Goal: Transaction & Acquisition: Purchase product/service

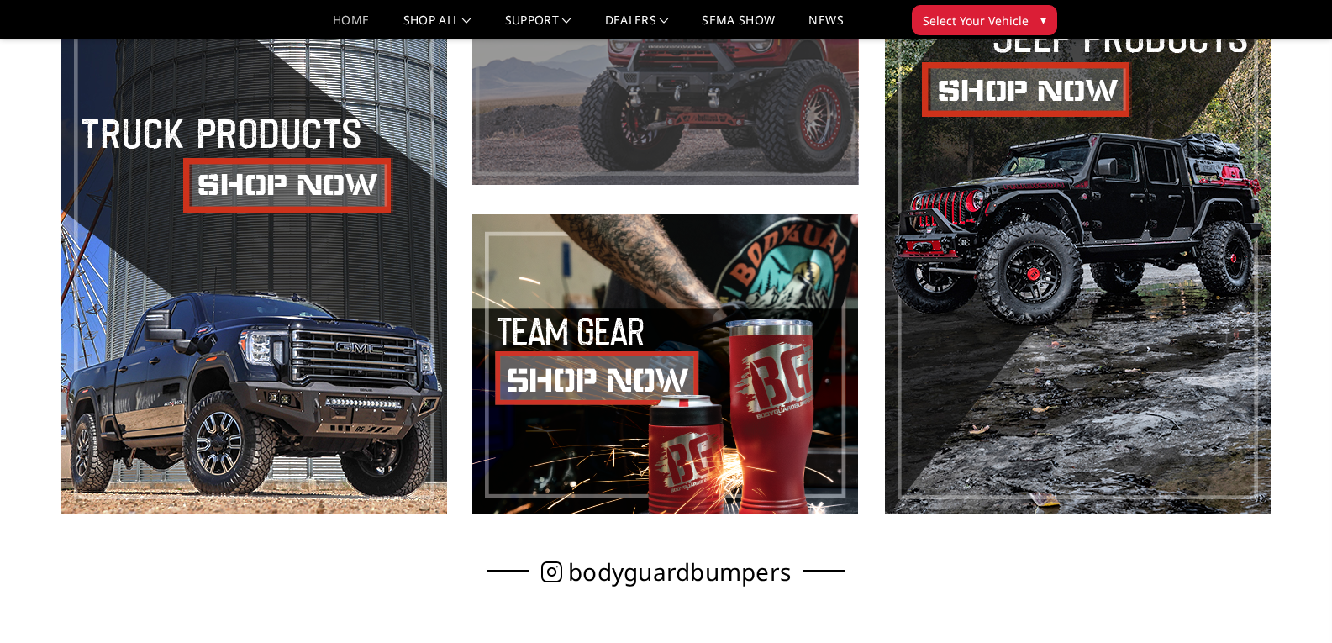
scroll to position [336, 0]
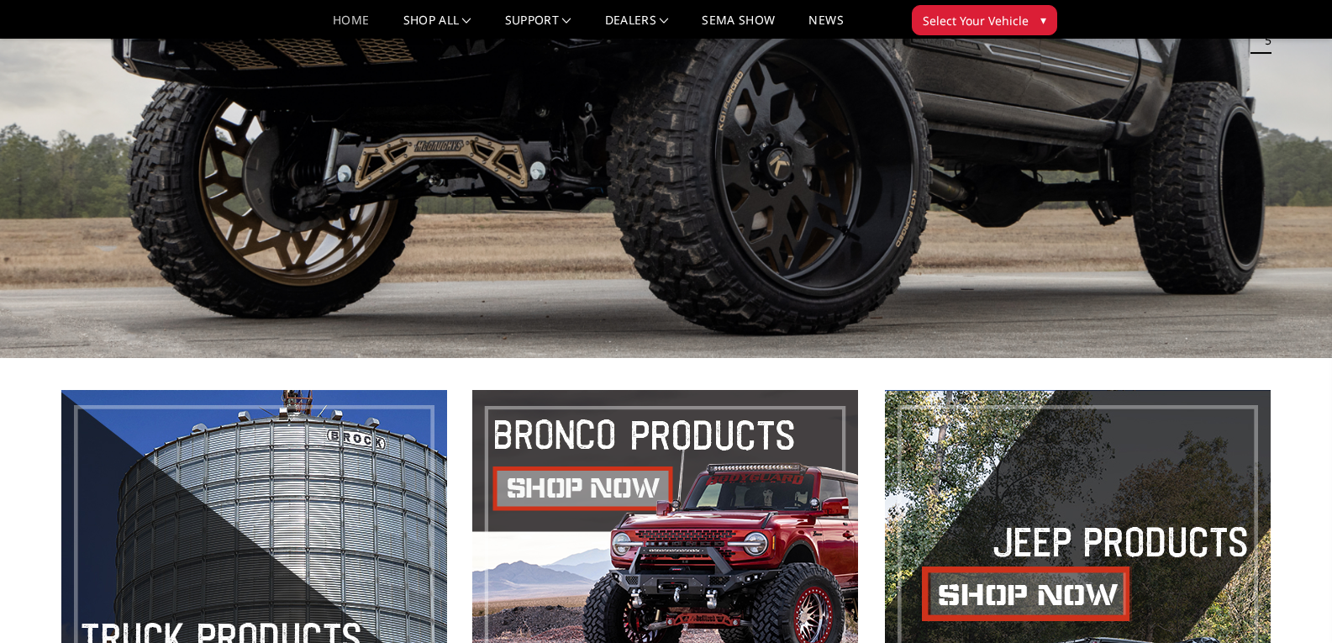
click at [967, 16] on span "Select Your Vehicle" at bounding box center [976, 21] width 106 height 18
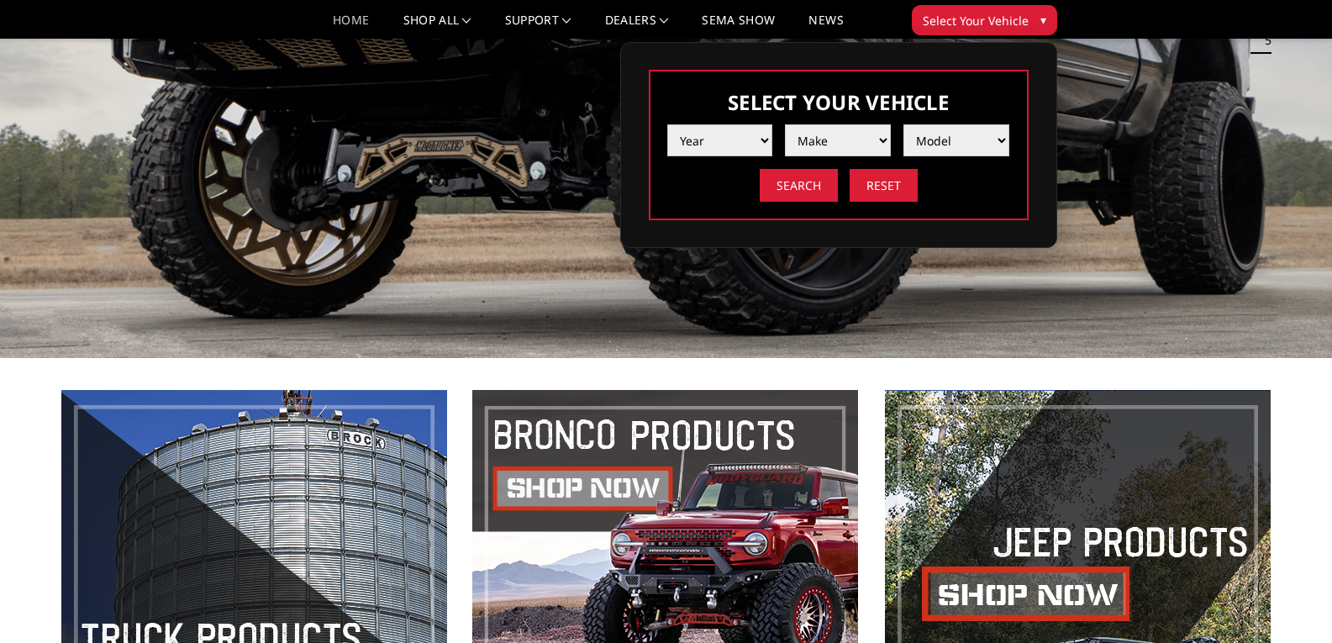
click at [766, 137] on select "Year [DATE] 2024 2023 2022 2021 2020 2019 2018 2017 2016 2015 2014 2013 2012 20…" at bounding box center [720, 140] width 106 height 32
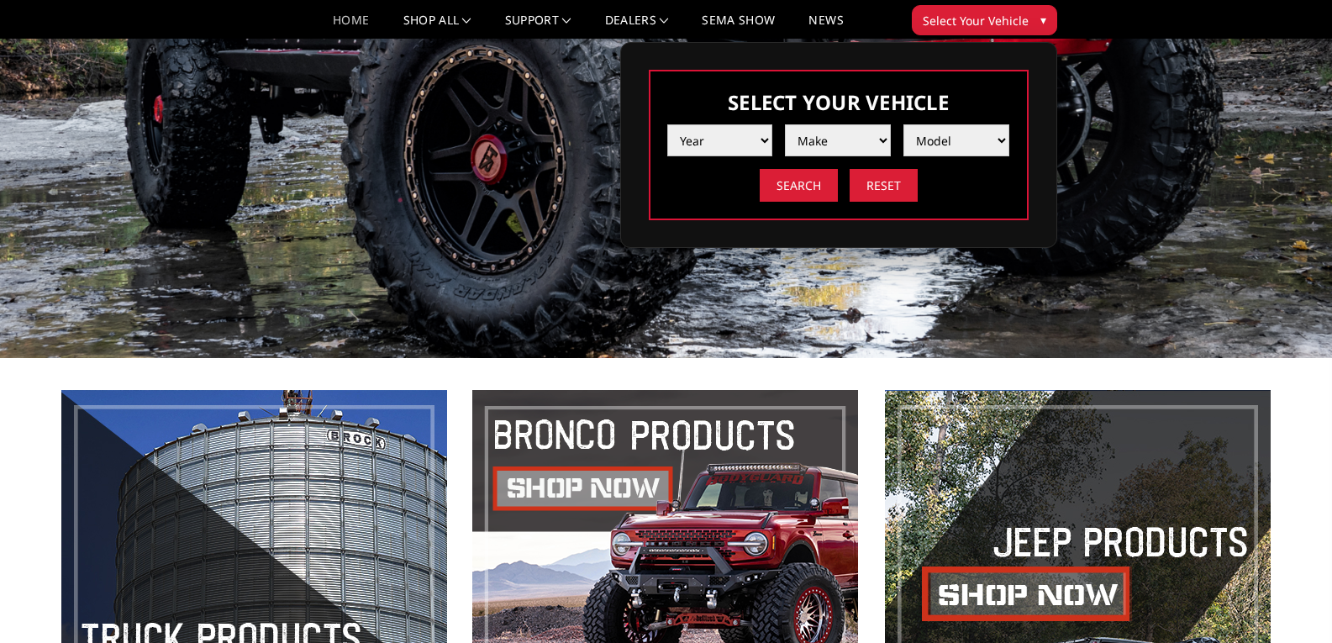
select select "yr_2019"
click at [667, 124] on select "Year [DATE] 2024 2023 2022 2021 2020 2019 2018 2017 2016 2015 2014 2013 2012 20…" at bounding box center [720, 140] width 106 height 32
click at [872, 133] on select "Make Chevrolet Ford GMC Nissan Ram Toyota" at bounding box center [838, 140] width 106 height 32
select select "mk_ford"
click at [785, 124] on select "Make Chevrolet Ford GMC Nissan Ram Toyota" at bounding box center [838, 140] width 106 height 32
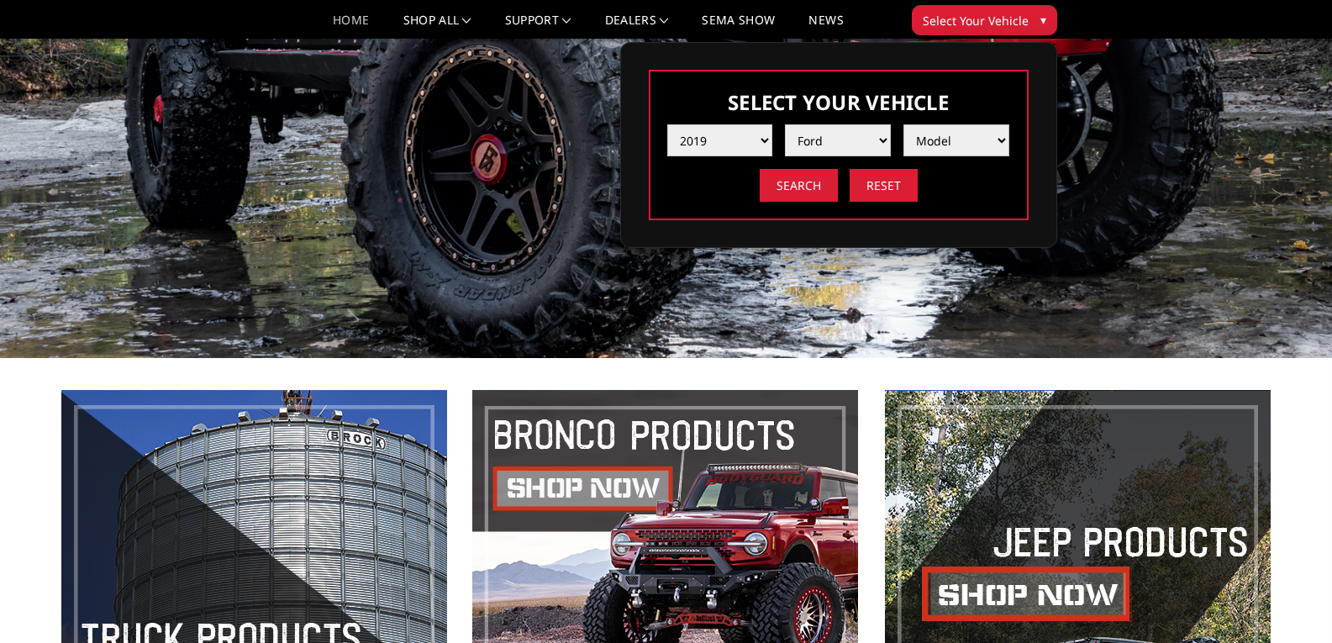
click at [987, 130] on select "Model F150 F150 Raptor F250 / F350 F450 F550" at bounding box center [956, 140] width 106 height 32
select select "md_f250-f350"
click at [903, 124] on select "Model F150 F150 Raptor F250 / F350 F450 F550" at bounding box center [956, 140] width 106 height 32
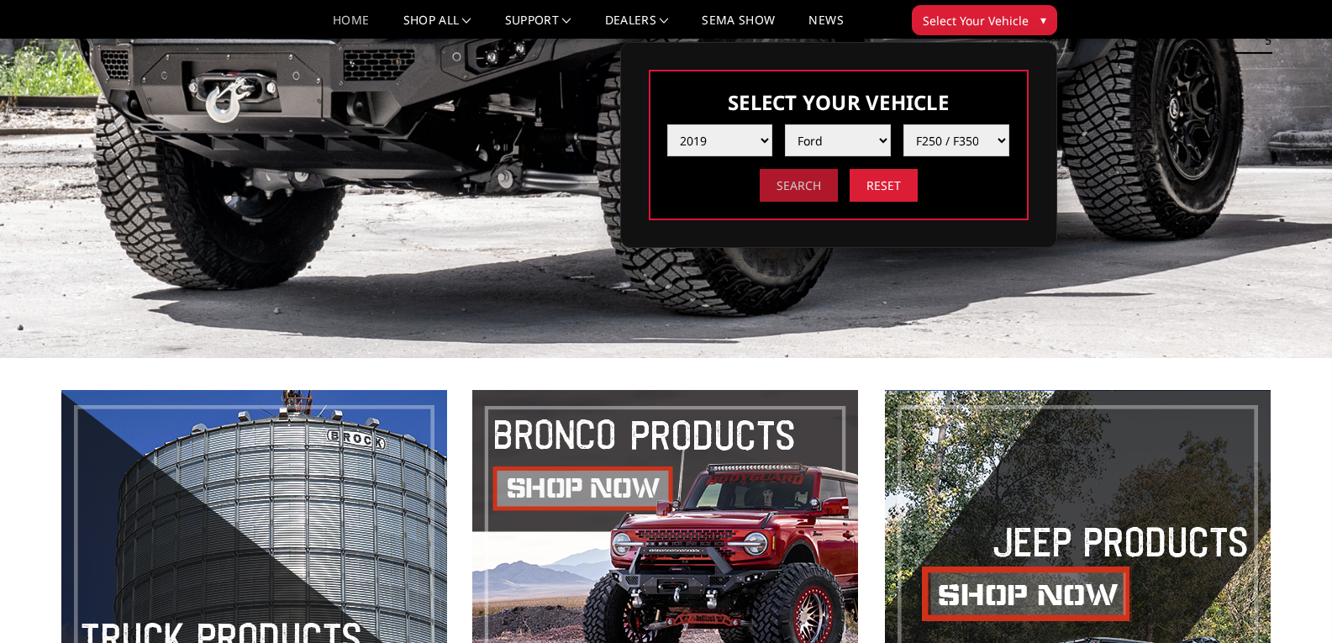
click at [819, 192] on input "Search" at bounding box center [799, 185] width 78 height 33
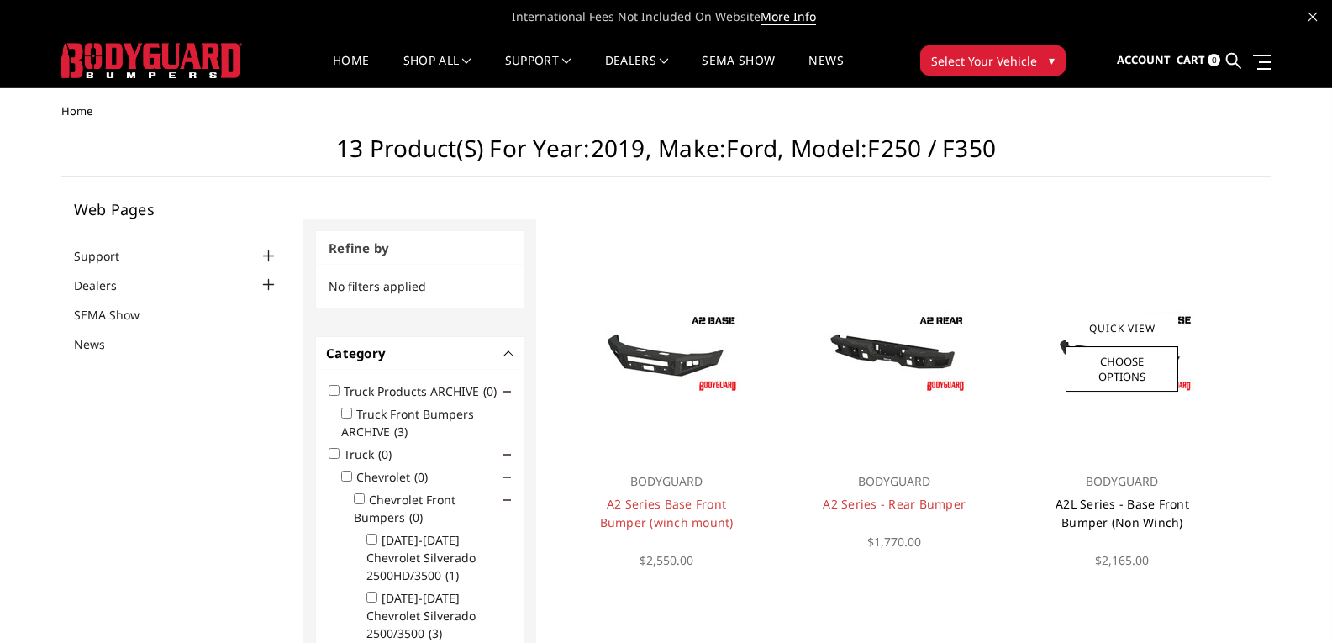
click at [1120, 501] on link "A2L Series - Base Front Bumper (Non Winch)" at bounding box center [1123, 513] width 134 height 34
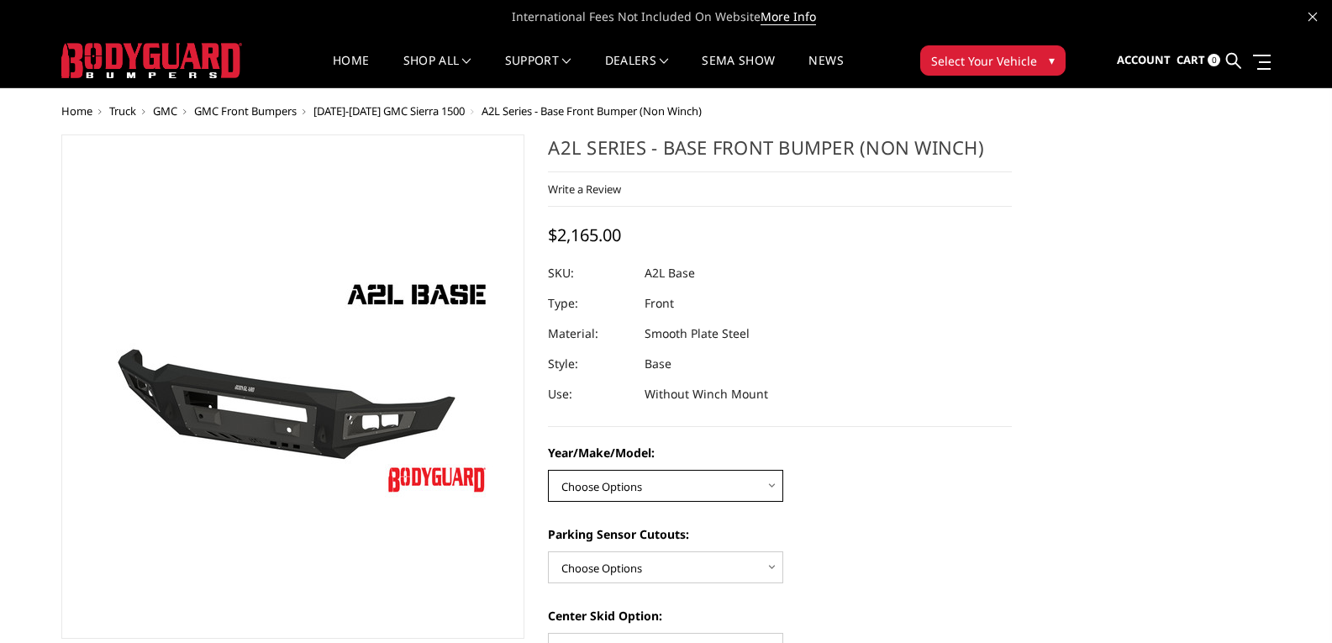
click at [683, 491] on select "Choose Options Chevrolet 15-19 2500/3500 Chevrolet 19-21 1500 Chevrolet 15-20 C…" at bounding box center [665, 486] width 235 height 32
select select "4334"
click at [548, 470] on select "Choose Options Chevrolet 15-19 2500/3500 Chevrolet 19-21 1500 Chevrolet 15-20 C…" at bounding box center [665, 486] width 235 height 32
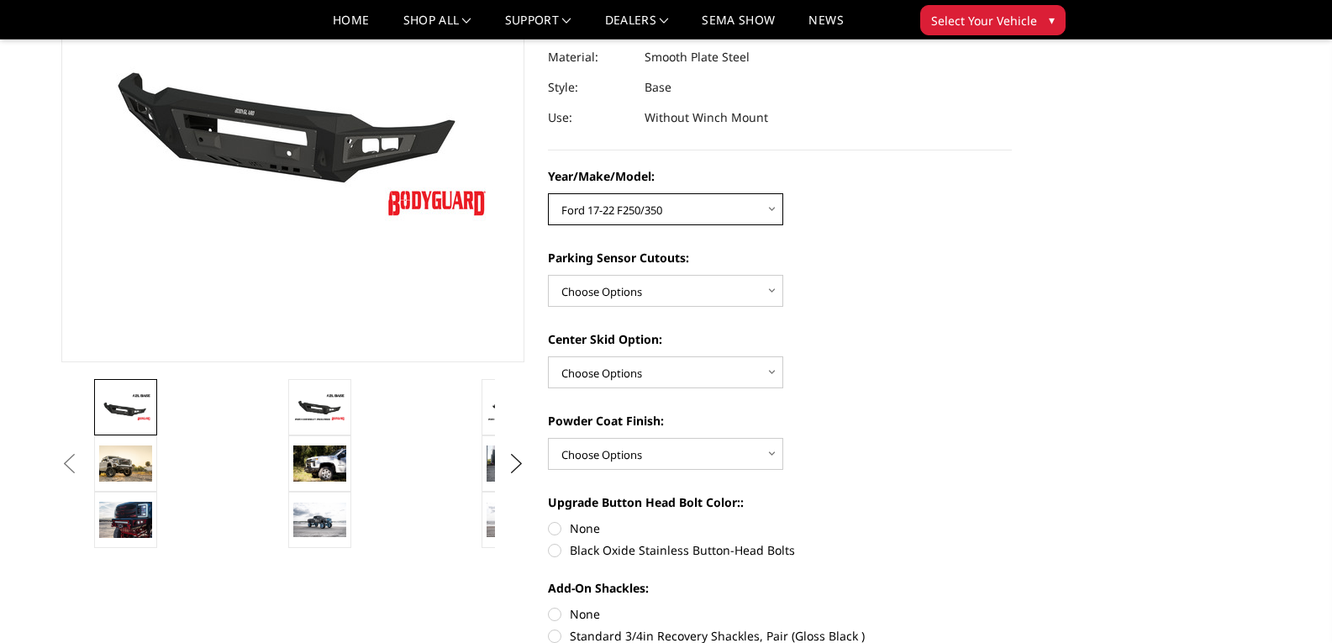
scroll to position [252, 0]
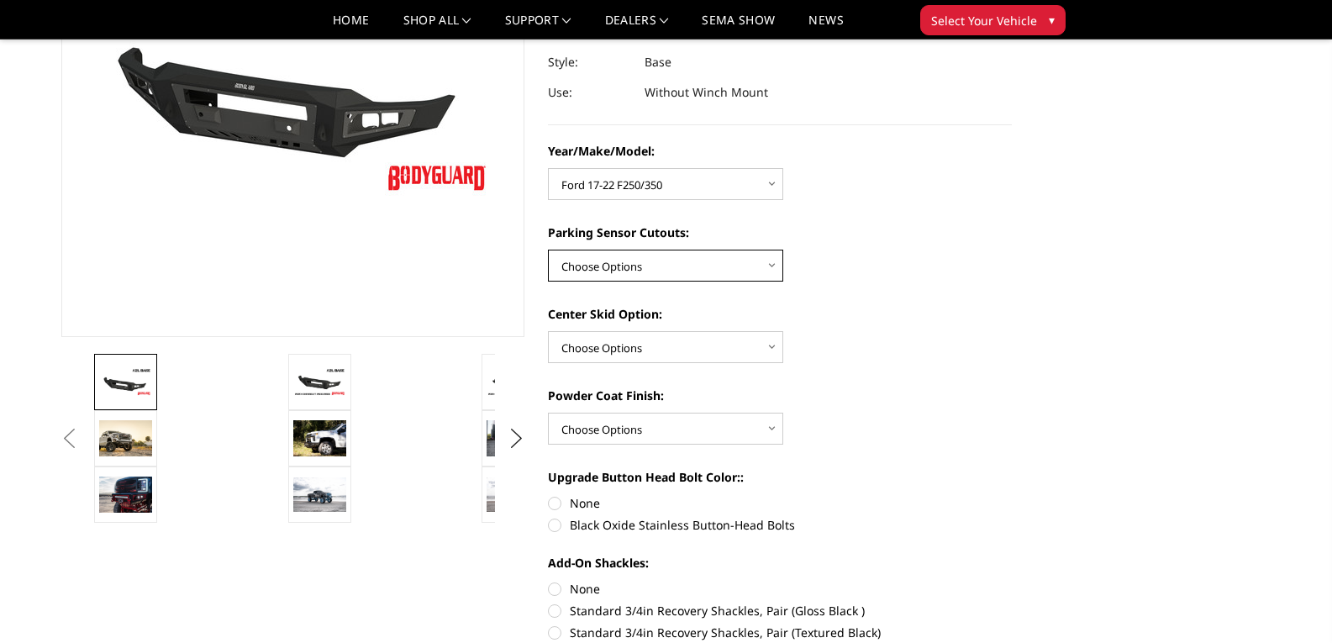
click at [684, 271] on select "Choose Options Yes - With Parking Sensor Cutouts No - Without Parking Sensor Cu…" at bounding box center [665, 266] width 235 height 32
select select "4328"
click at [548, 250] on select "Choose Options Yes - With Parking Sensor Cutouts No - Without Parking Sensor Cu…" at bounding box center [665, 266] width 235 height 32
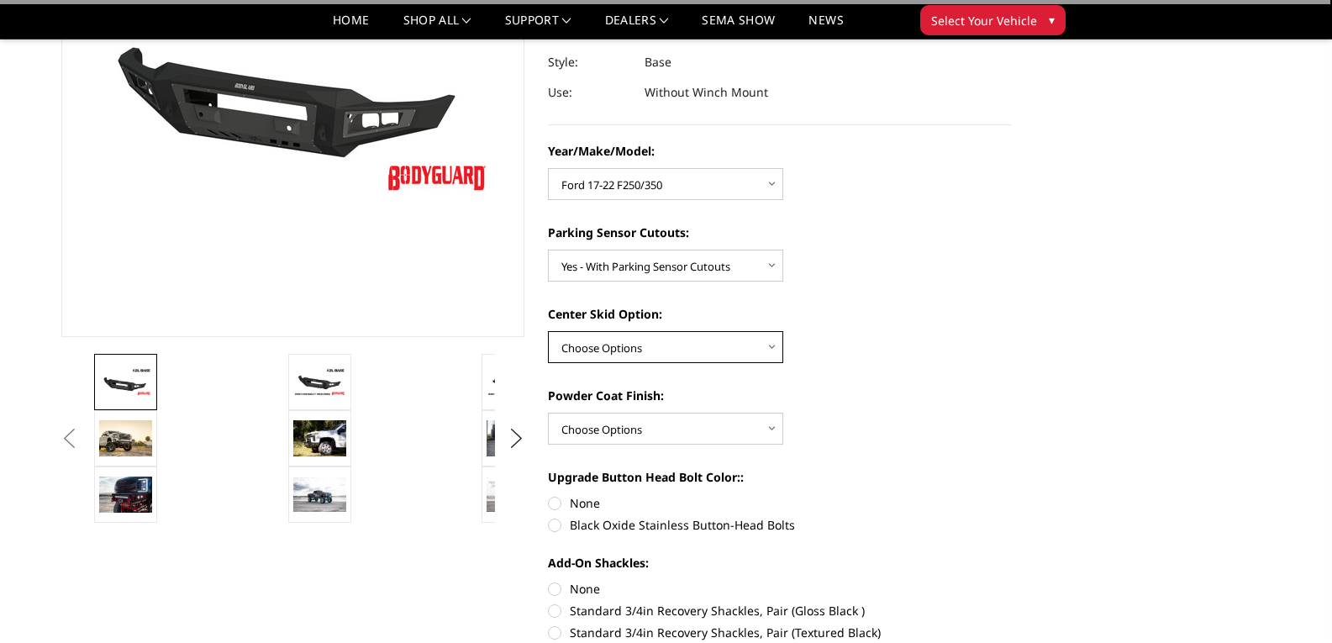
click at [703, 345] on select "Choose Options Single Light Bar Cutout" at bounding box center [665, 347] width 235 height 32
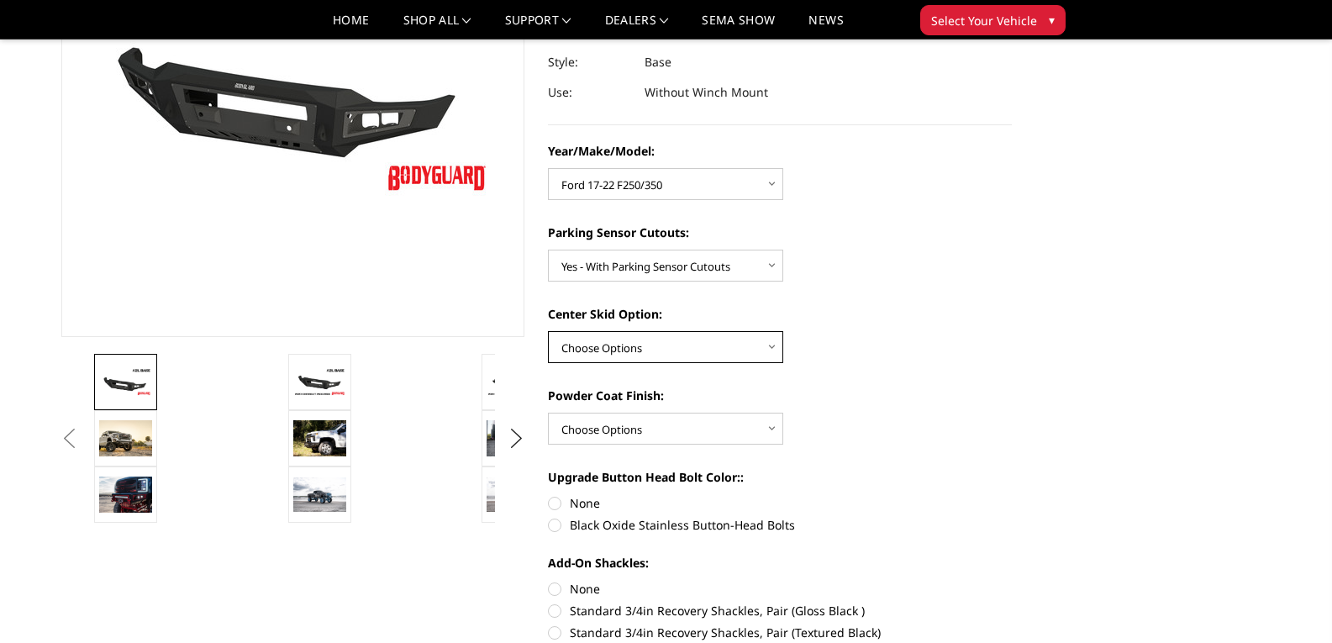
select select "4304"
click at [548, 331] on select "Choose Options Single Light Bar Cutout" at bounding box center [665, 347] width 235 height 32
click at [732, 422] on select "Choose Options Bare metal (included) Texture Black Powder Coat" at bounding box center [665, 429] width 235 height 32
select select "4286"
click at [548, 413] on select "Choose Options Bare metal (included) Texture Black Powder Coat" at bounding box center [665, 429] width 235 height 32
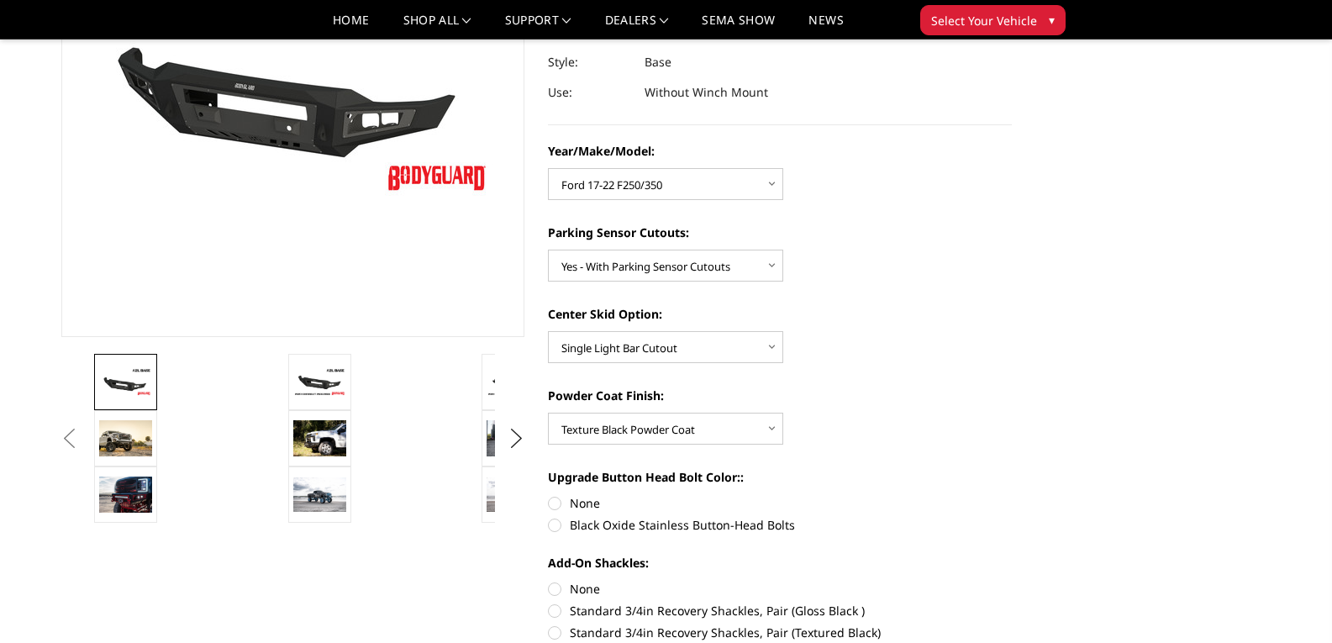
click at [108, 371] on img at bounding box center [125, 381] width 53 height 29
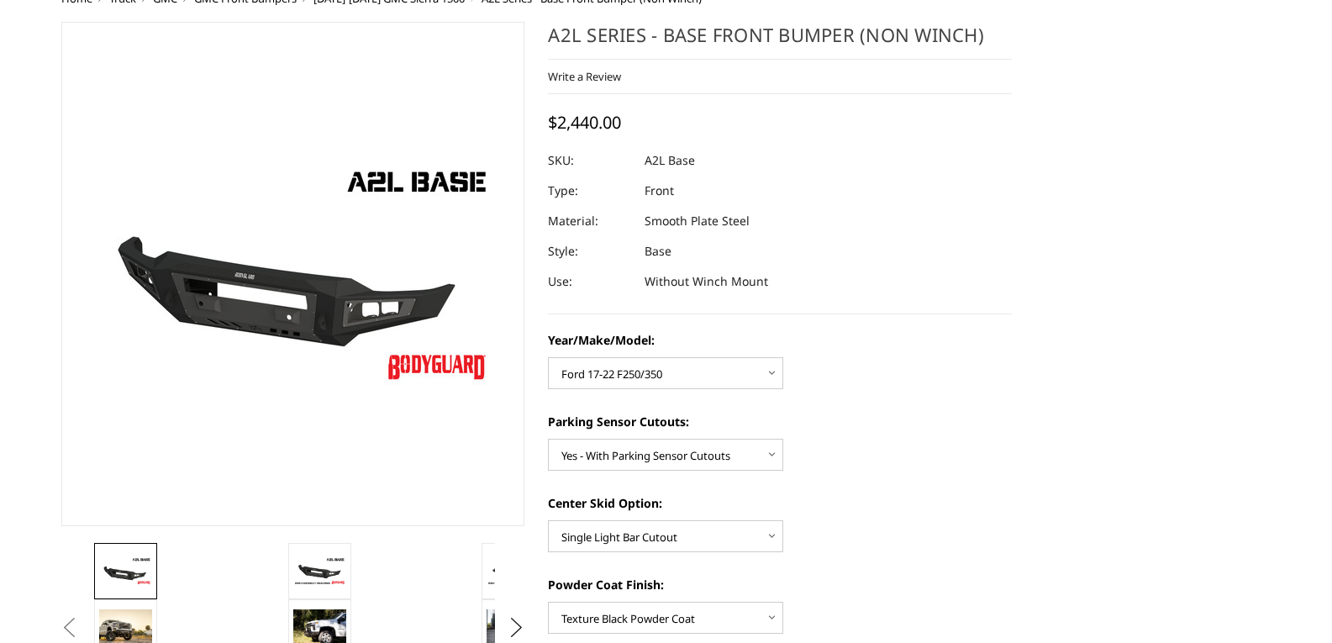
scroll to position [0, 0]
